Goal: Information Seeking & Learning: Learn about a topic

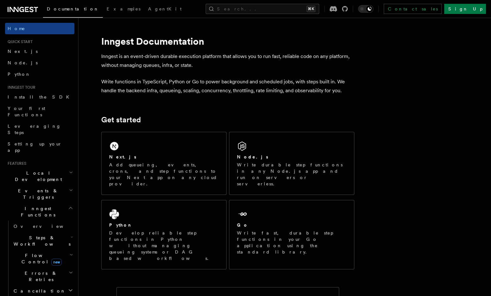
scroll to position [7, 0]
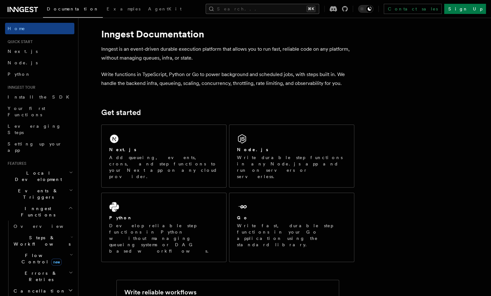
click at [274, 4] on button "Search... ⌘K" at bounding box center [263, 9] width 114 height 10
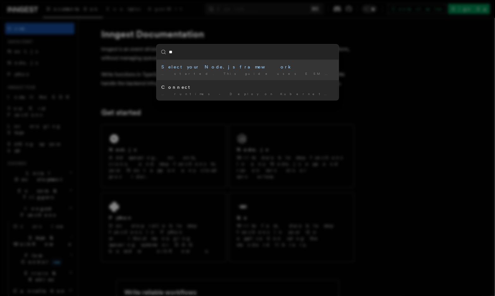
type input "***"
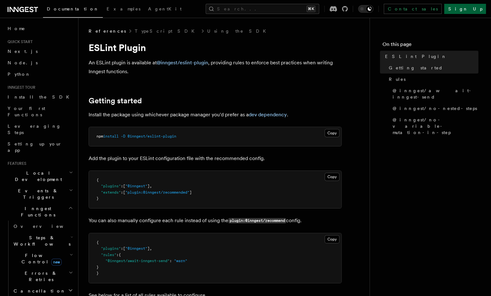
click at [471, 9] on link "Sign Up" at bounding box center [465, 9] width 42 height 10
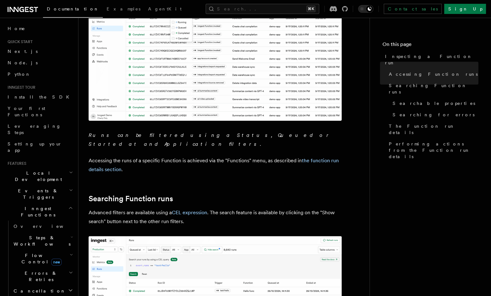
scroll to position [179, 0]
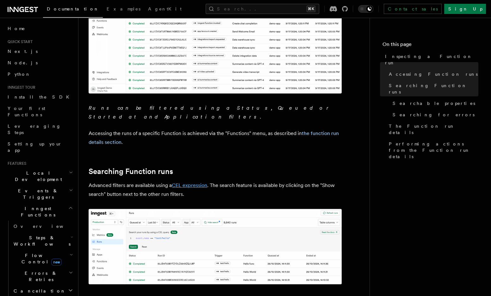
click at [195, 182] on link "CEL expression" at bounding box center [189, 185] width 35 height 6
